Goal: Transaction & Acquisition: Subscribe to service/newsletter

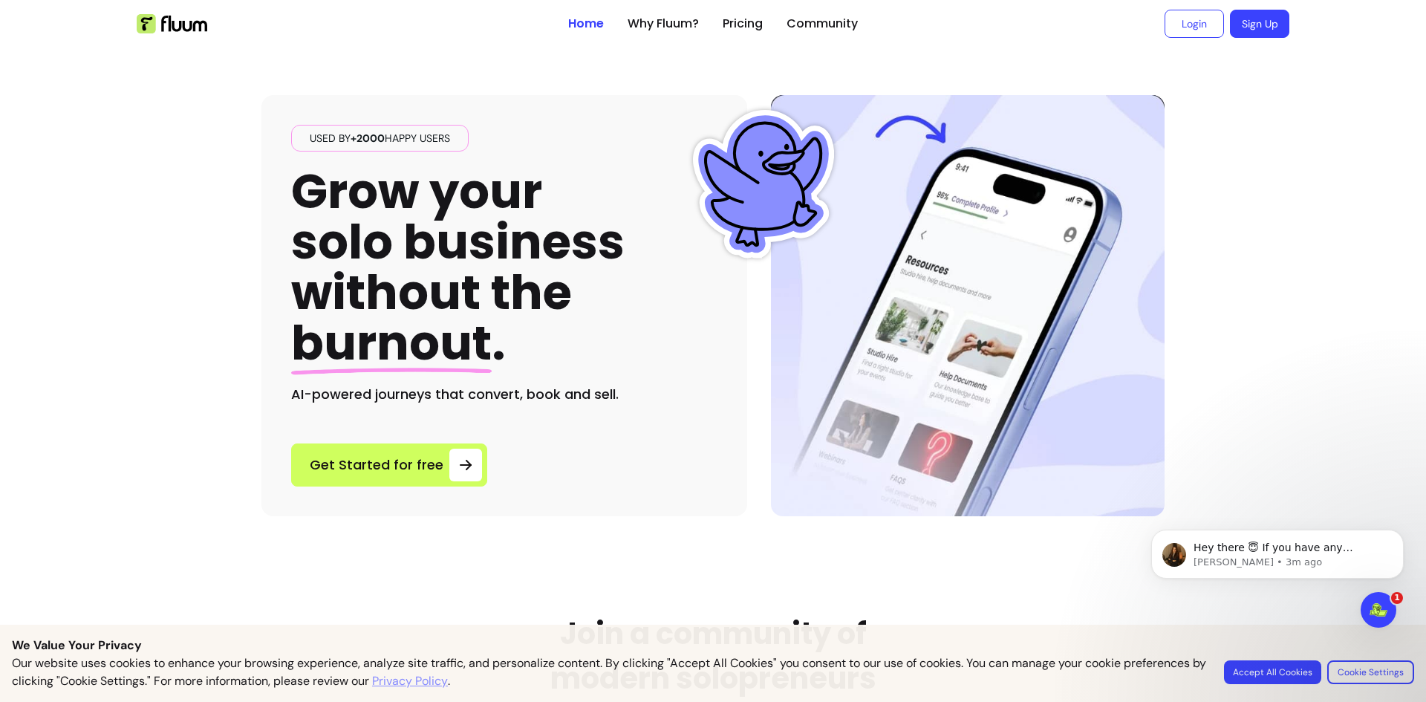
drag, startPoint x: 667, startPoint y: 422, endPoint x: 599, endPoint y: -65, distance: 491.3
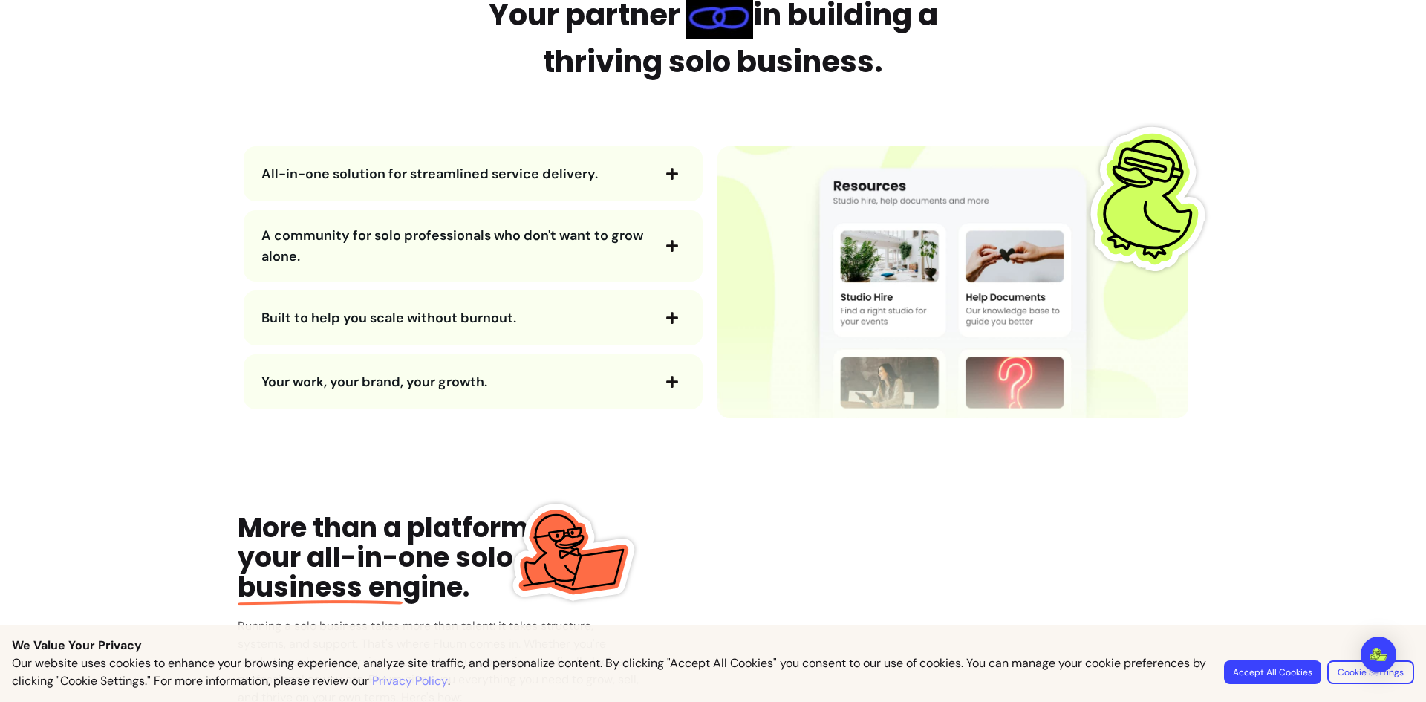
scroll to position [1857, 0]
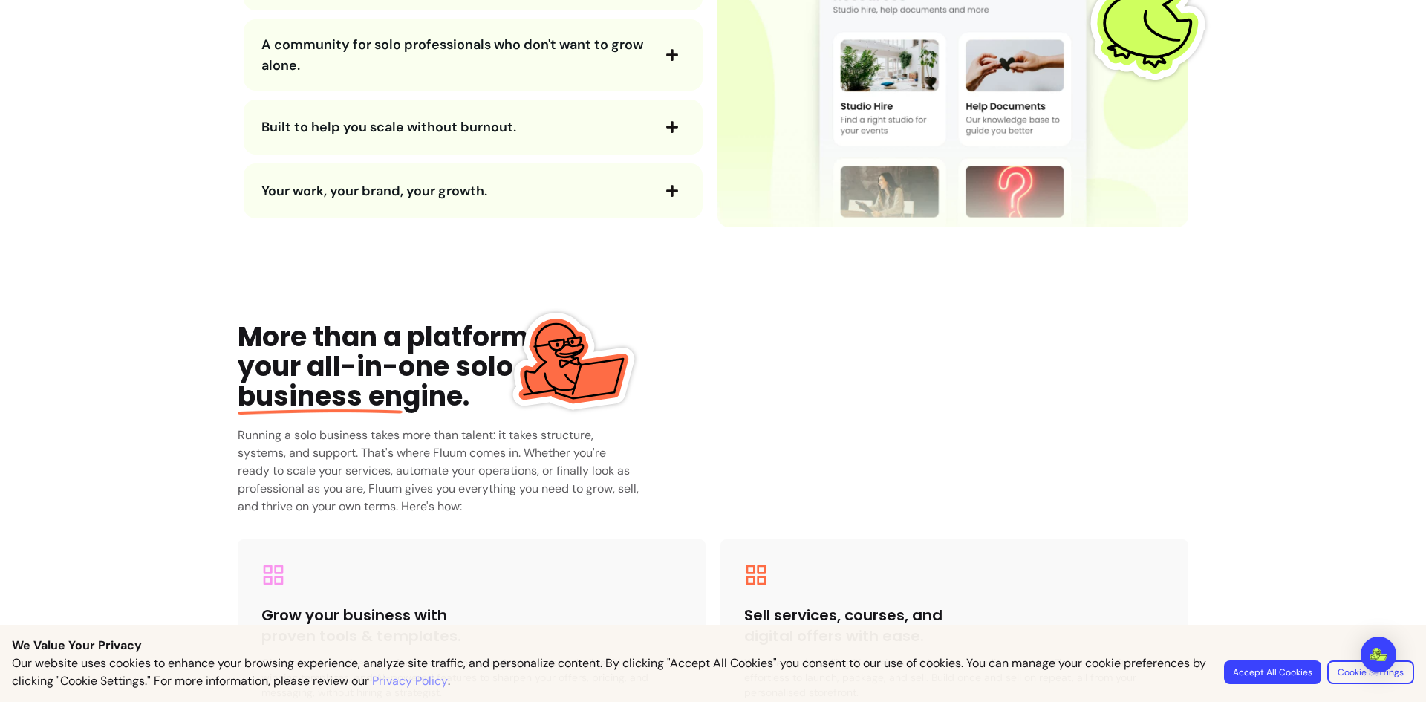
drag, startPoint x: 1252, startPoint y: 490, endPoint x: 1229, endPoint y: 287, distance: 204.0
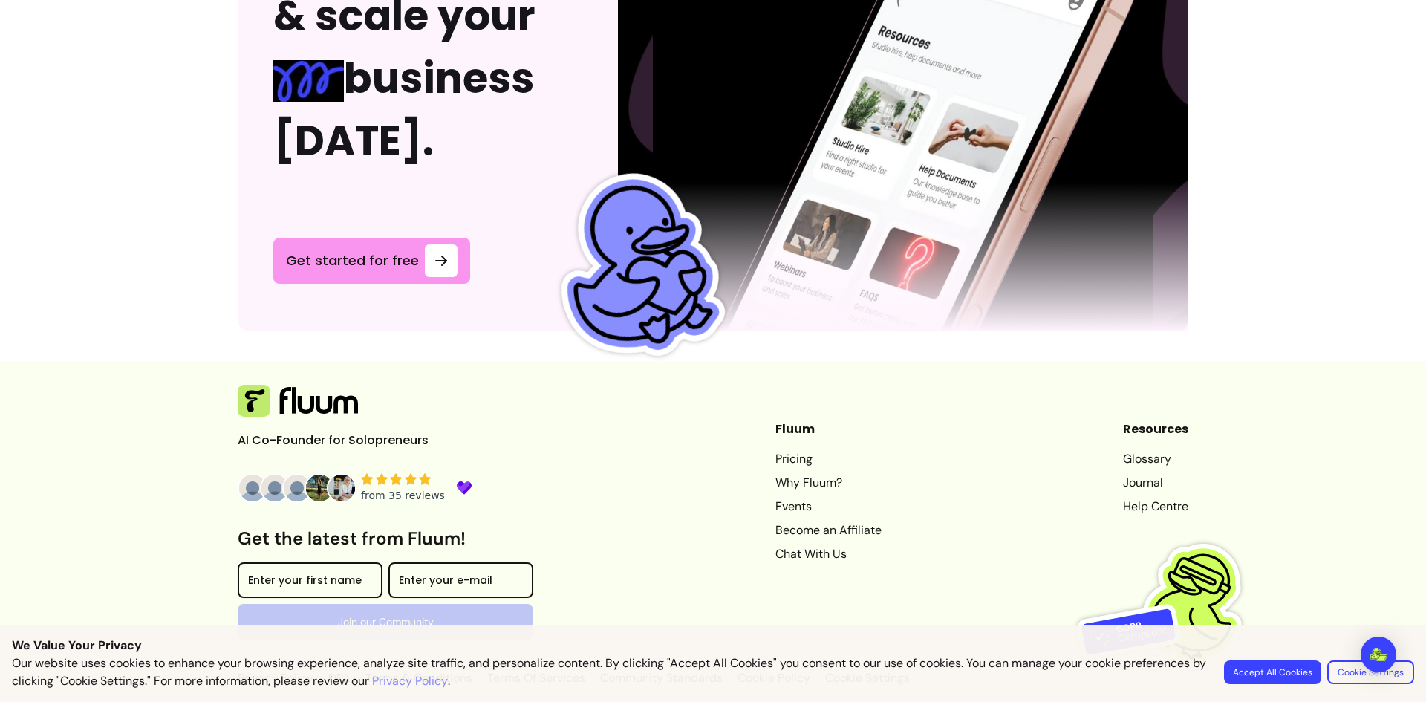
scroll to position [0, 0]
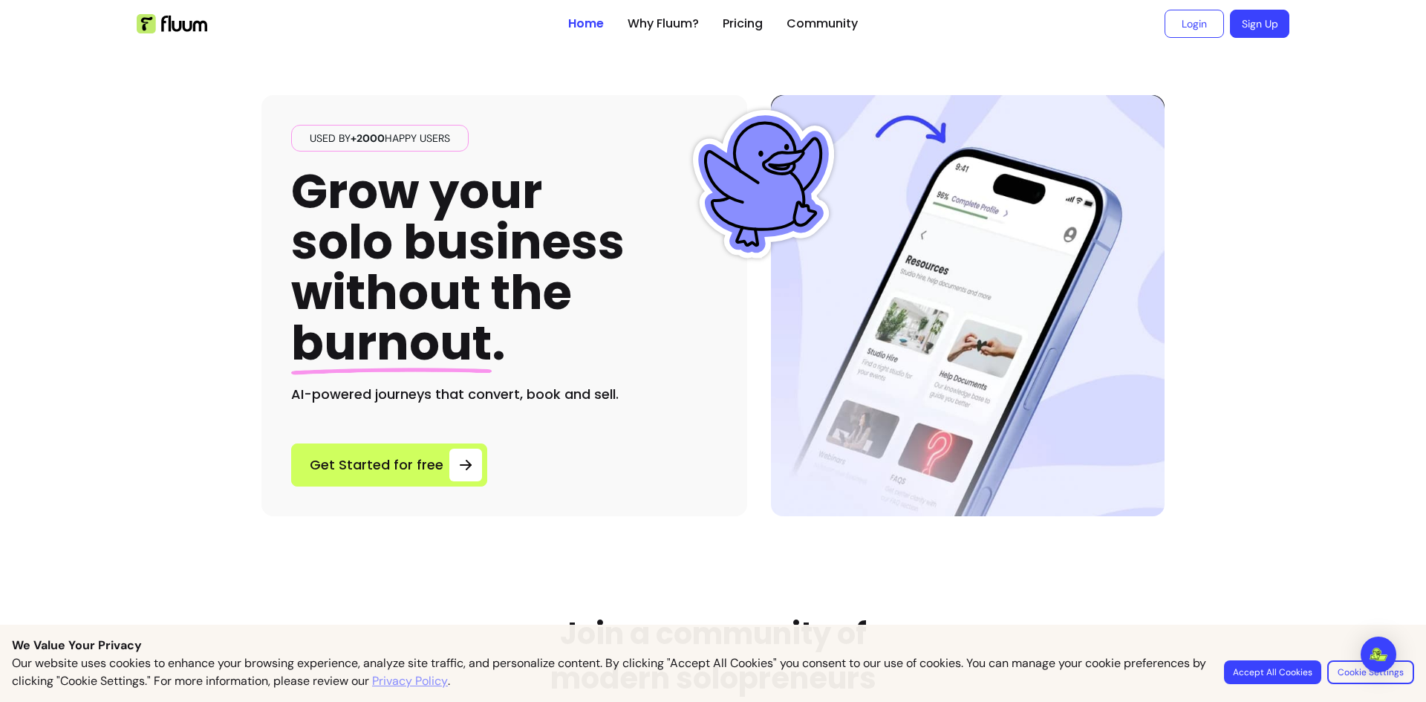
drag, startPoint x: 1377, startPoint y: 452, endPoint x: 1362, endPoint y: -27, distance: 479.4
click at [732, 20] on link "Pricing" at bounding box center [743, 24] width 40 height 18
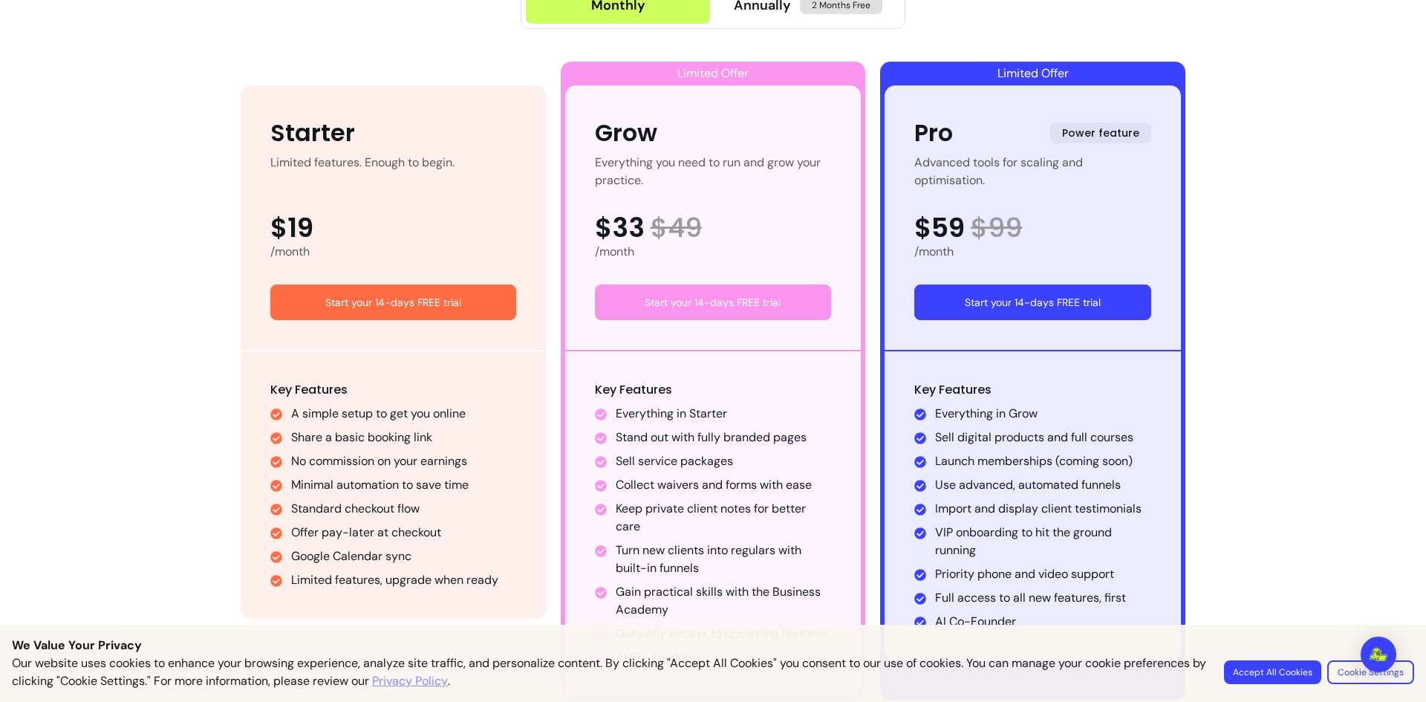
scroll to position [26, 0]
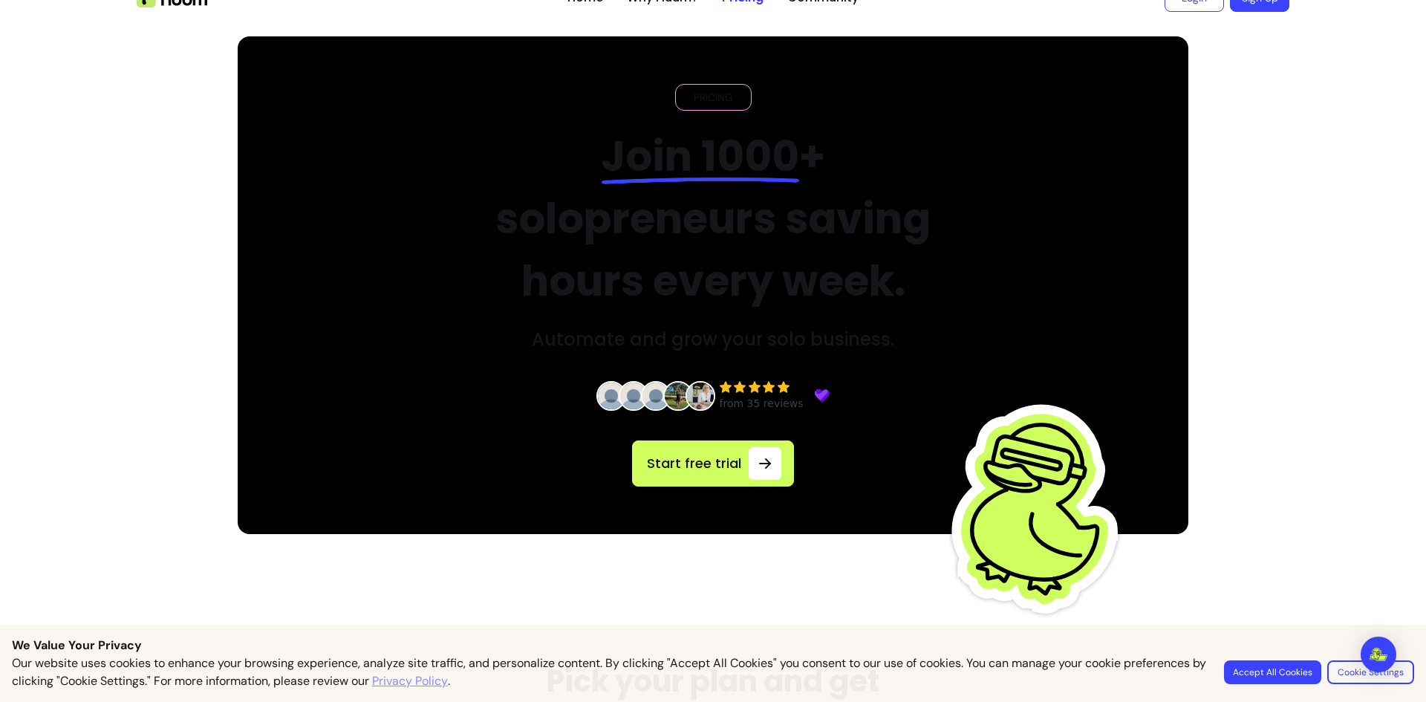
drag, startPoint x: 1257, startPoint y: 331, endPoint x: 1166, endPoint y: 51, distance: 294.4
